Goal: Information Seeking & Learning: Compare options

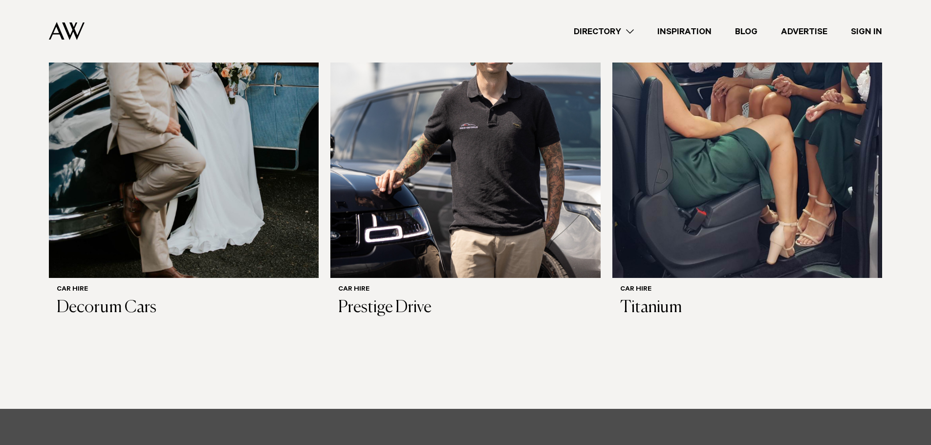
scroll to position [635, 0]
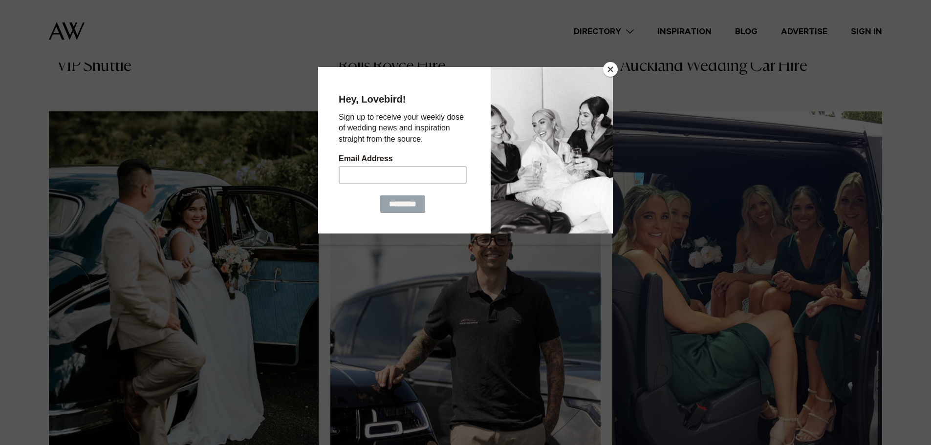
click at [613, 71] on button "Close" at bounding box center [610, 69] width 15 height 15
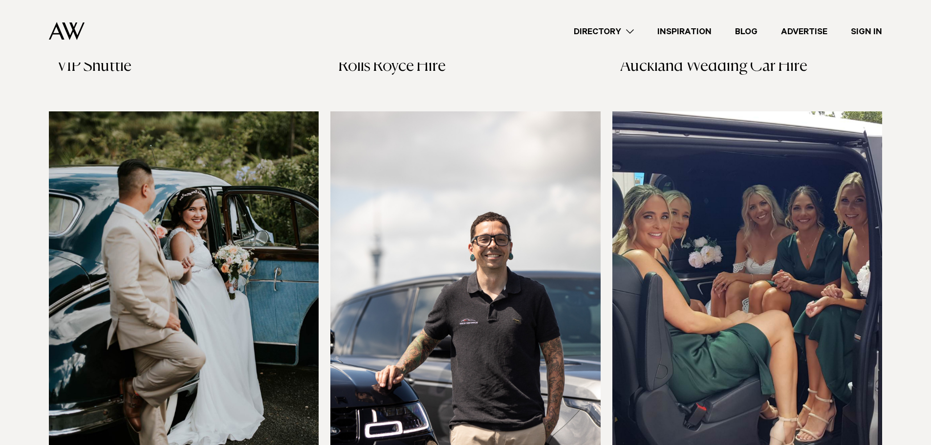
click at [742, 250] on img at bounding box center [747, 292] width 270 height 362
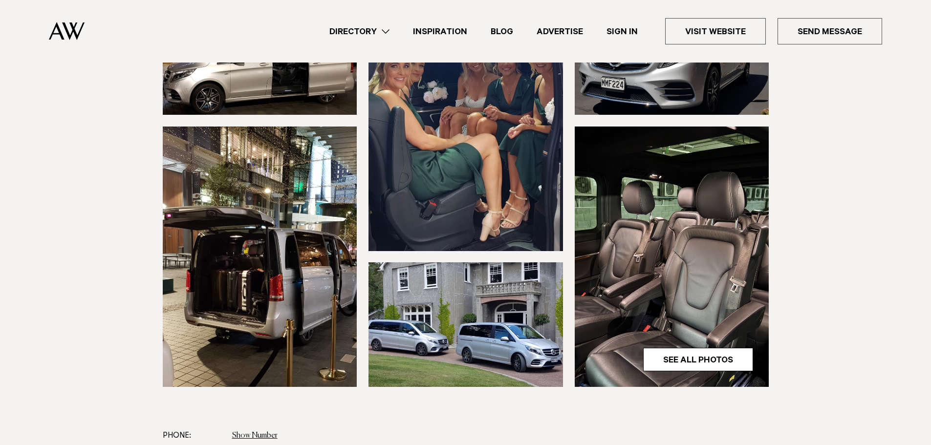
scroll to position [342, 0]
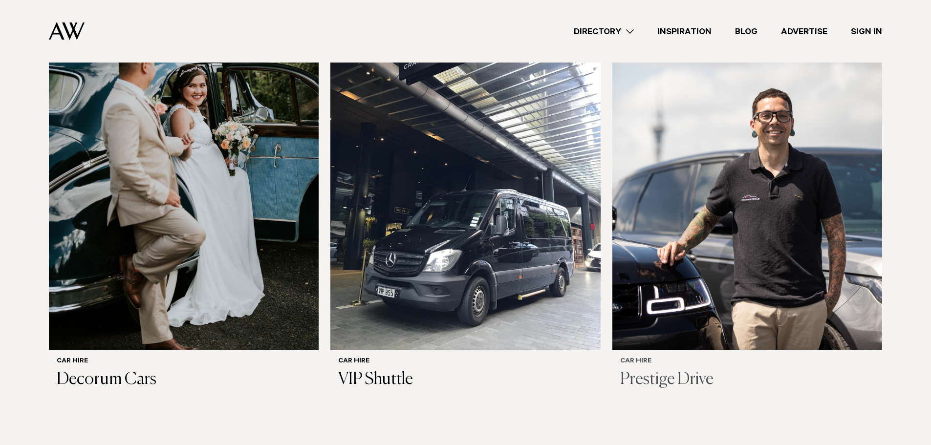
scroll to position [782, 0]
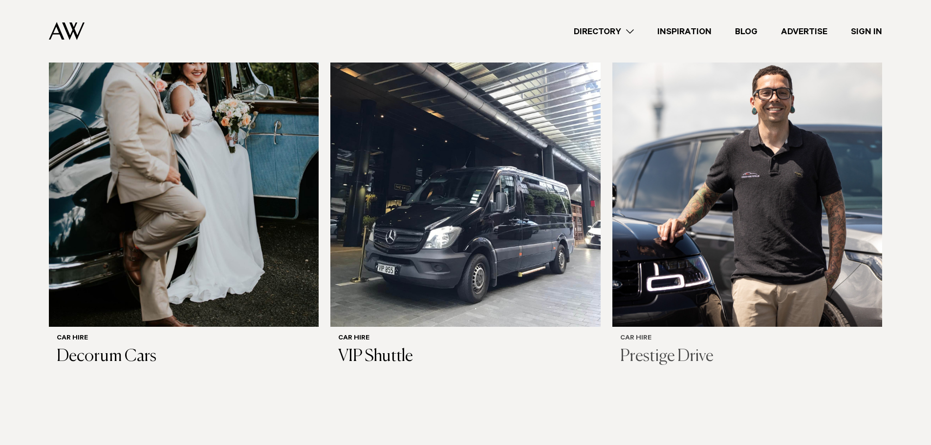
click at [731, 263] on img at bounding box center [747, 146] width 270 height 362
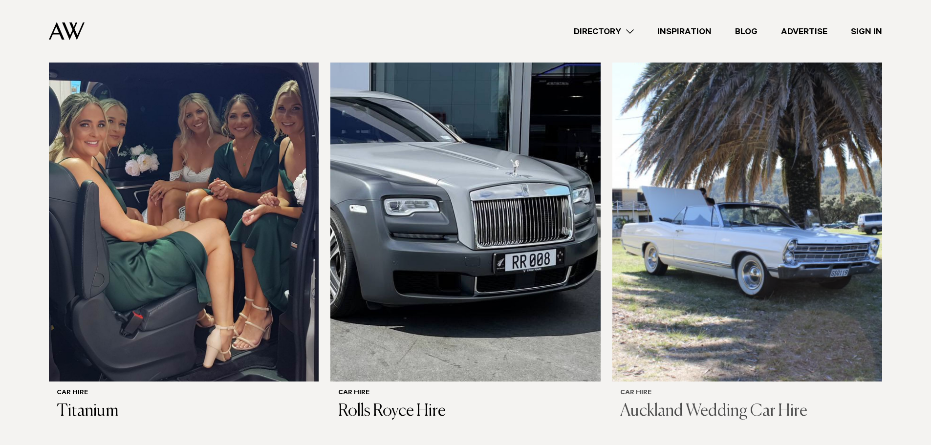
scroll to position [290, 0]
click at [830, 227] on img at bounding box center [747, 201] width 270 height 362
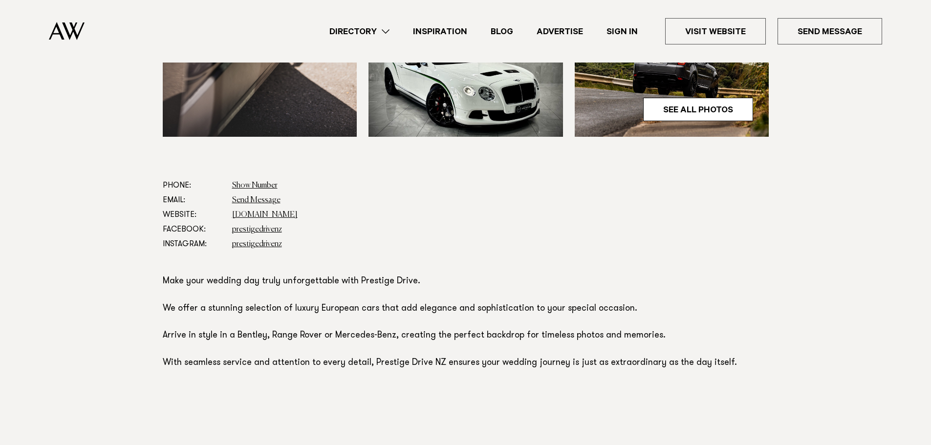
scroll to position [489, 0]
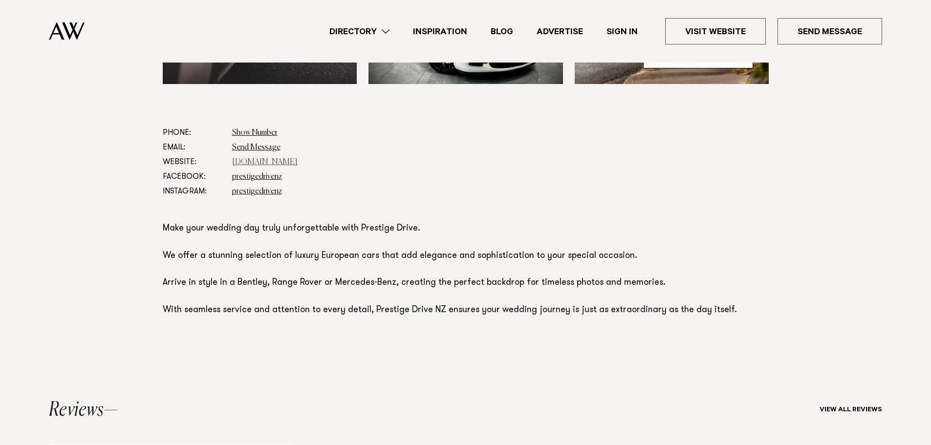
click at [260, 160] on link "[DOMAIN_NAME]" at bounding box center [264, 162] width 65 height 8
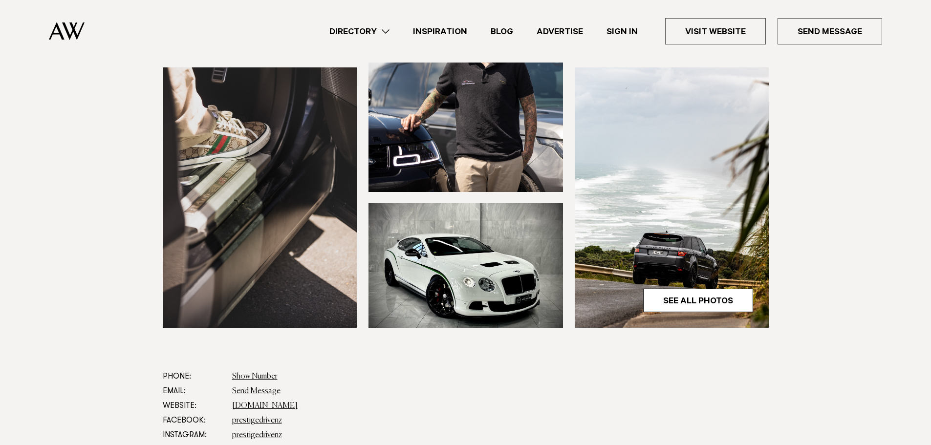
scroll to position [244, 0]
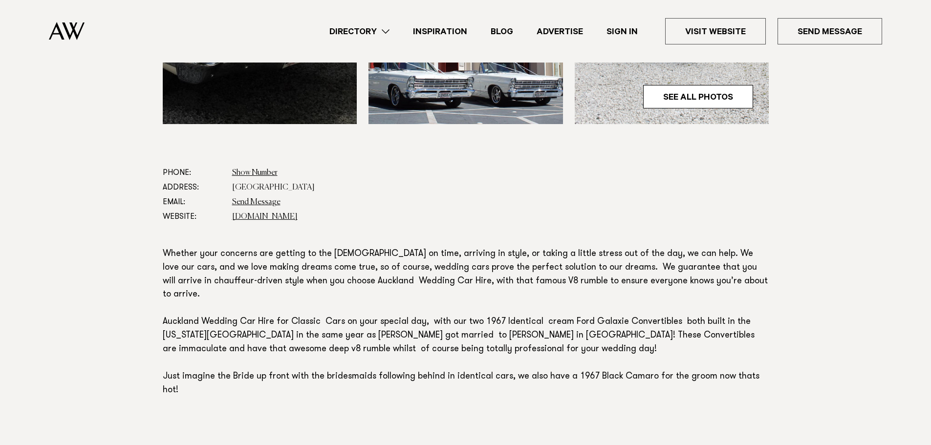
scroll to position [489, 0]
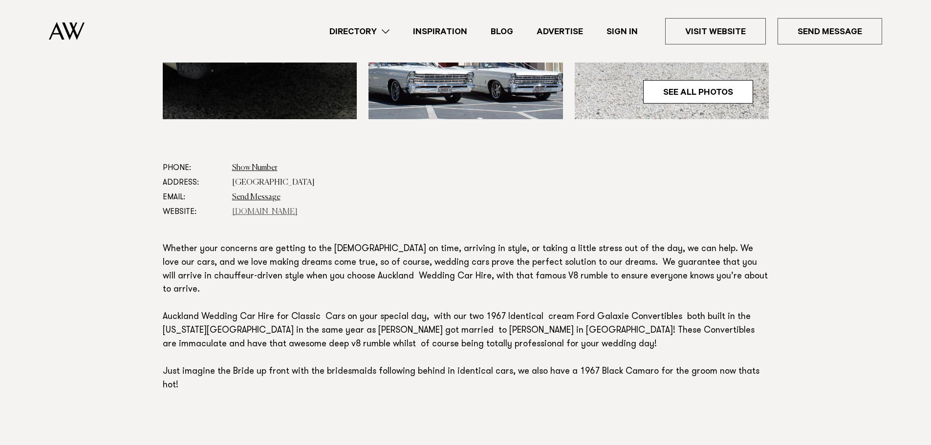
click at [257, 211] on link "[DOMAIN_NAME]" at bounding box center [264, 212] width 65 height 8
